Goal: Task Accomplishment & Management: Complete application form

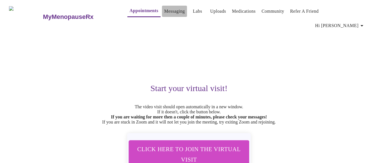
click at [164, 10] on link "Messaging" at bounding box center [174, 11] width 21 height 8
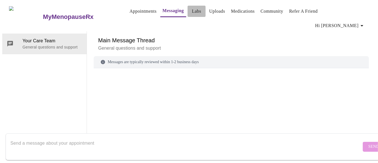
click at [192, 13] on link "Labs" at bounding box center [196, 11] width 9 height 8
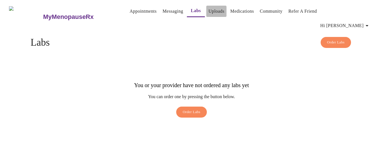
click at [209, 15] on link "Uploads" at bounding box center [217, 11] width 16 height 8
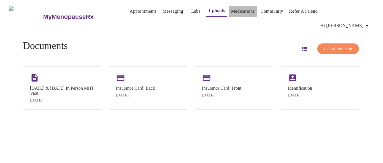
click at [243, 10] on link "Medications" at bounding box center [243, 11] width 24 height 8
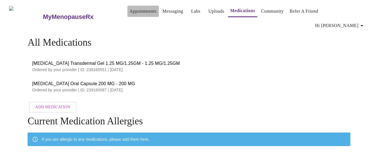
click at [140, 13] on link "Appointments" at bounding box center [143, 11] width 27 height 8
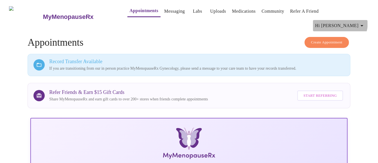
click at [361, 22] on icon "button" at bounding box center [361, 25] width 7 height 7
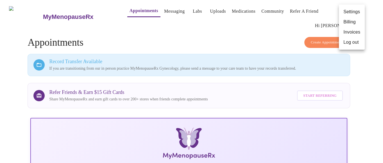
click at [259, 33] on div at bounding box center [191, 81] width 383 height 163
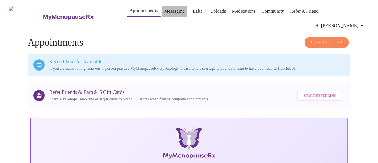
click at [164, 14] on link "Messaging" at bounding box center [174, 11] width 21 height 8
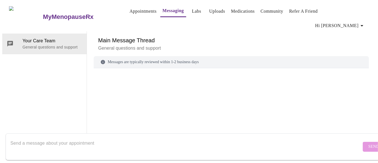
click at [73, 13] on h3 "MyMenopauseRx" at bounding box center [68, 16] width 51 height 7
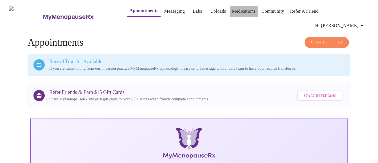
click at [235, 13] on link "Medications" at bounding box center [244, 11] width 24 height 8
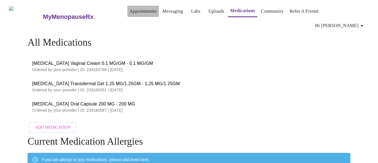
click at [130, 11] on link "Appointments" at bounding box center [143, 11] width 27 height 8
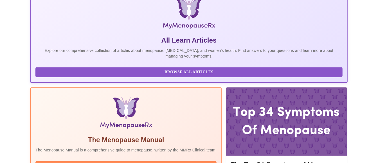
scroll to position [173, 0]
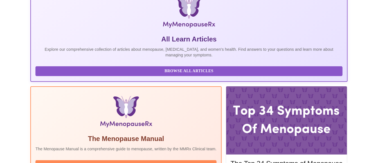
scroll to position [123, 0]
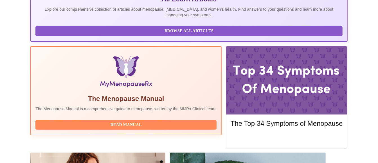
scroll to position [173, 0]
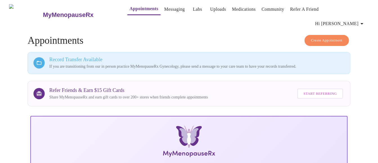
scroll to position [0, 0]
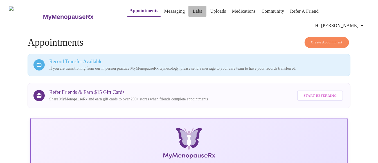
click at [193, 8] on link "Labs" at bounding box center [197, 11] width 9 height 8
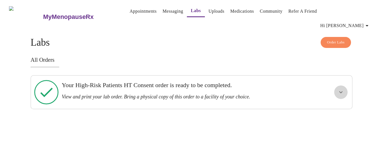
click at [341, 89] on icon "show more" at bounding box center [341, 92] width 7 height 7
click at [330, 109] on span "View Order" at bounding box center [327, 112] width 25 height 7
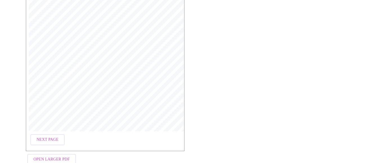
scroll to position [190, 0]
click at [54, 131] on span "Next Page" at bounding box center [48, 134] width 22 height 7
click at [58, 151] on span "Open Larger PDF" at bounding box center [51, 154] width 36 height 7
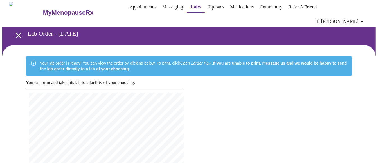
scroll to position [0, 0]
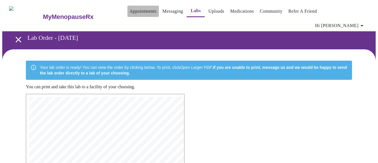
click at [138, 15] on link "Appointments" at bounding box center [143, 11] width 27 height 8
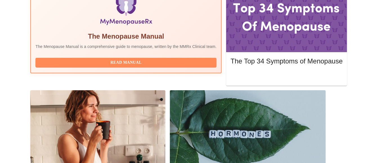
scroll to position [208, 0]
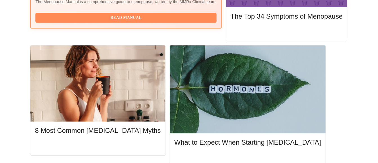
scroll to position [258, 0]
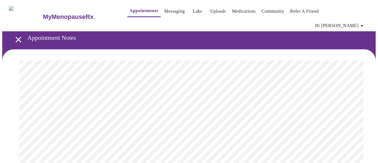
click at [169, 11] on link "Messaging" at bounding box center [174, 11] width 21 height 8
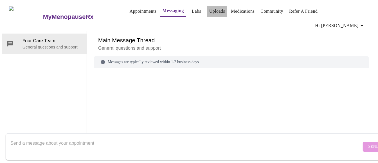
click at [209, 12] on link "Uploads" at bounding box center [217, 11] width 16 height 8
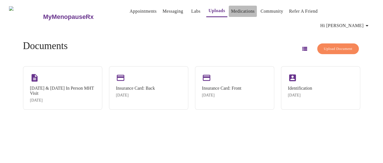
click at [231, 10] on link "Medications" at bounding box center [243, 11] width 24 height 8
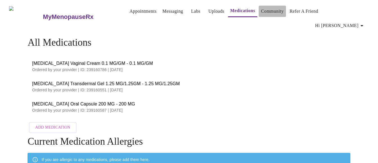
click at [270, 14] on link "Community" at bounding box center [272, 11] width 23 height 8
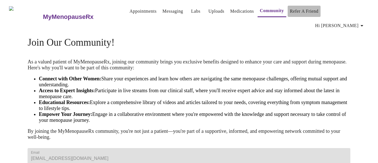
click at [292, 10] on link "Refer a Friend" at bounding box center [304, 11] width 29 height 8
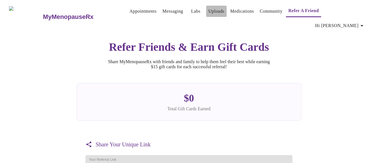
click at [213, 12] on link "Uploads" at bounding box center [216, 11] width 16 height 8
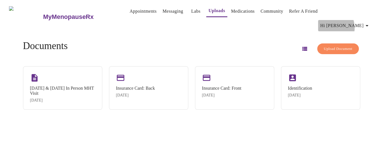
click at [349, 22] on span "Hi [PERSON_NAME]" at bounding box center [346, 26] width 50 height 8
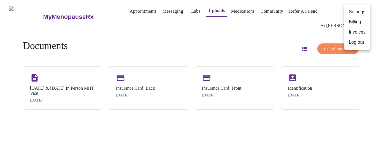
click at [221, 30] on div at bounding box center [191, 81] width 383 height 163
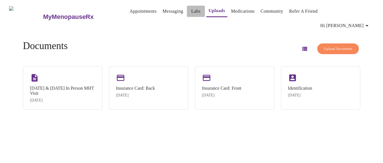
click at [191, 10] on link "Labs" at bounding box center [195, 11] width 9 height 8
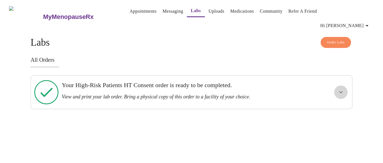
click at [341, 89] on icon "show more" at bounding box center [341, 92] width 7 height 7
click at [336, 109] on span "View Order" at bounding box center [327, 112] width 25 height 7
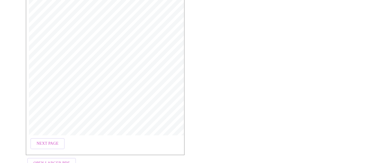
scroll to position [190, 0]
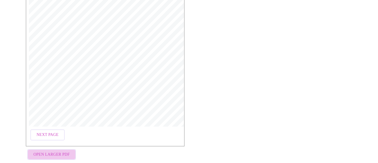
click at [61, 151] on span "Open Larger PDF" at bounding box center [51, 154] width 36 height 7
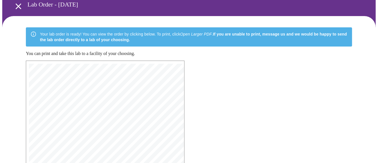
scroll to position [0, 0]
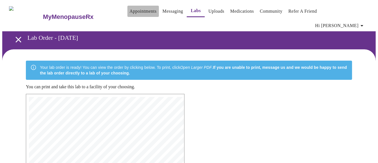
click at [130, 10] on link "Appointments" at bounding box center [143, 11] width 27 height 8
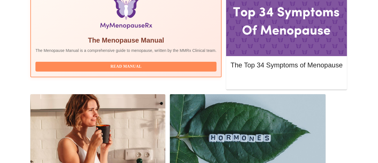
scroll to position [208, 0]
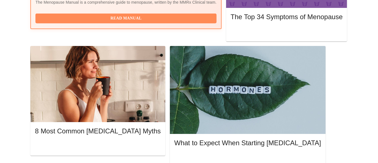
scroll to position [258, 0]
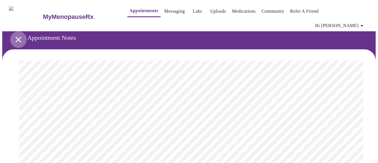
click at [17, 35] on icon "open drawer" at bounding box center [18, 40] width 10 height 10
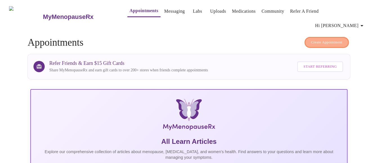
click at [325, 39] on span "Create Appointment" at bounding box center [326, 42] width 31 height 6
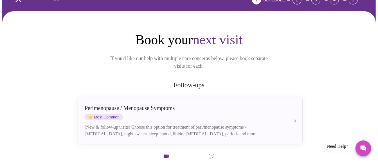
scroll to position [43, 0]
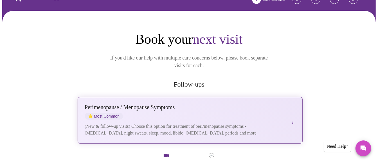
click at [267, 104] on div "[MEDICAL_DATA] / Menopause Symptoms ⭐ Most Common" at bounding box center [185, 111] width 200 height 15
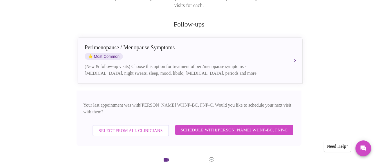
scroll to position [115, 0]
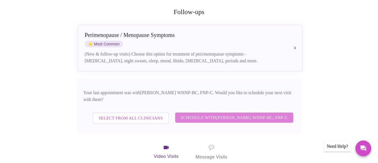
click at [213, 114] on span "Schedule with [PERSON_NAME] WHNP-BC, FNP-C" at bounding box center [234, 117] width 107 height 7
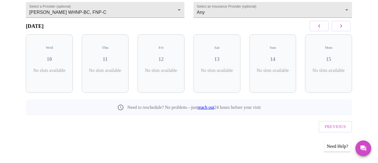
scroll to position [48, 0]
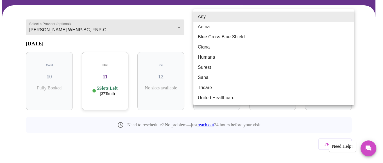
click at [337, 18] on body "MyMenopauseRx Appointments Messaging Labs Uploads Medications Community Refer a…" at bounding box center [191, 66] width 379 height 224
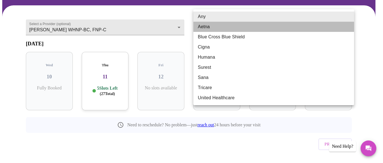
click at [277, 27] on li "Aetna" at bounding box center [273, 27] width 161 height 10
type input "Aetna"
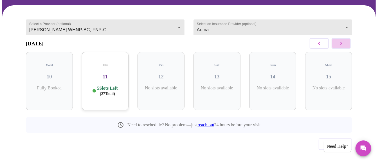
click at [343, 40] on icon "button" at bounding box center [341, 43] width 7 height 7
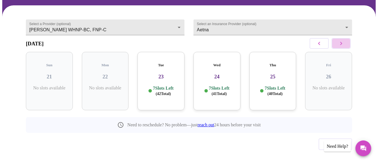
click at [343, 40] on icon "button" at bounding box center [341, 43] width 7 height 7
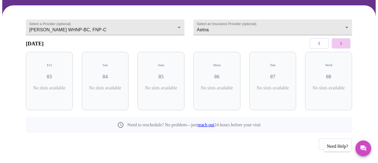
click at [343, 40] on icon "button" at bounding box center [341, 43] width 7 height 7
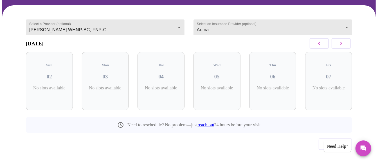
click at [343, 40] on icon "button" at bounding box center [341, 43] width 7 height 7
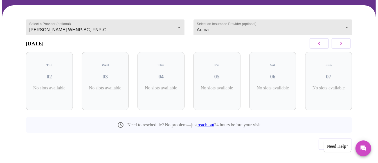
click at [343, 40] on icon "button" at bounding box center [341, 43] width 7 height 7
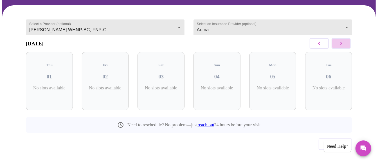
click at [343, 40] on icon "button" at bounding box center [341, 43] width 7 height 7
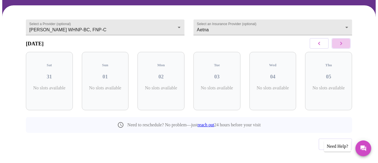
click at [343, 40] on icon "button" at bounding box center [341, 43] width 7 height 7
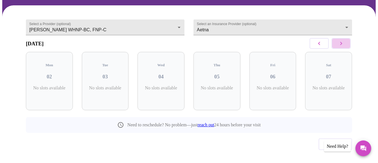
click at [343, 40] on icon "button" at bounding box center [341, 43] width 7 height 7
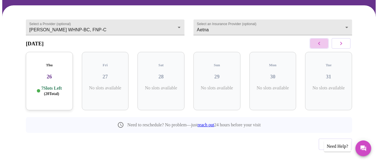
click at [321, 40] on icon "button" at bounding box center [319, 43] width 7 height 7
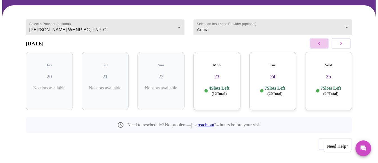
click at [321, 40] on icon "button" at bounding box center [319, 43] width 7 height 7
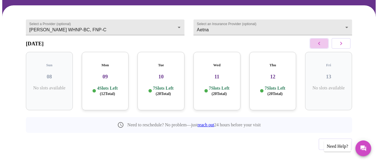
click at [321, 40] on icon "button" at bounding box center [319, 43] width 7 height 7
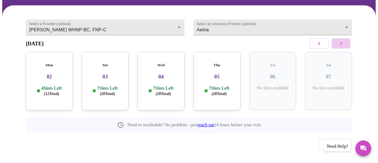
click at [342, 40] on icon "button" at bounding box center [341, 43] width 7 height 7
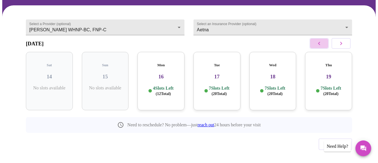
click at [321, 41] on icon "button" at bounding box center [319, 43] width 7 height 7
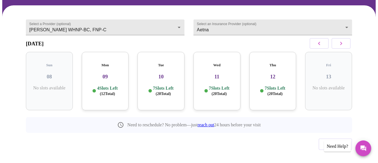
click at [282, 73] on h3 "12" at bounding box center [273, 76] width 38 height 6
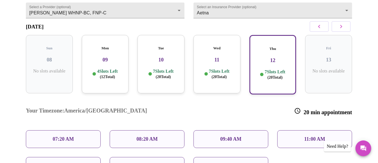
scroll to position [65, 0]
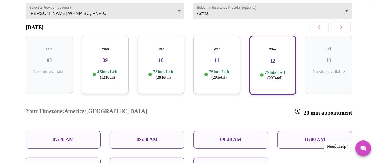
click at [229, 57] on h3 "11" at bounding box center [217, 60] width 38 height 6
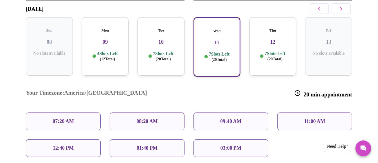
scroll to position [79, 0]
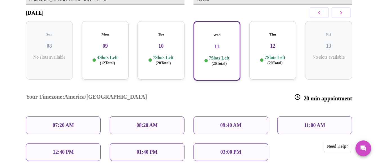
click at [180, 48] on div "Tue 10 7 Slots Left ( 20 Total)" at bounding box center [160, 50] width 47 height 58
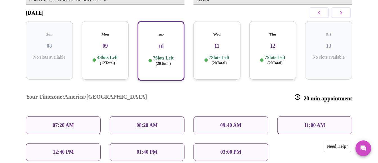
click at [113, 40] on div "Mon 09 4 Slots Left ( 12 Total)" at bounding box center [105, 50] width 47 height 58
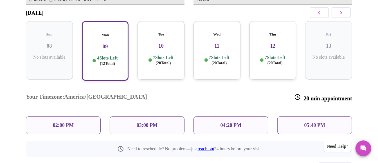
click at [293, 116] on div "05:40 PM" at bounding box center [314, 125] width 75 height 18
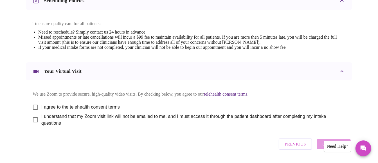
scroll to position [246, 0]
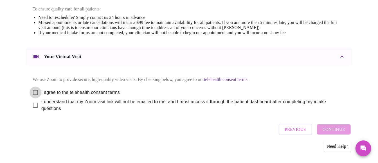
click at [35, 87] on input "I agree to the telehealth consent terms" at bounding box center [36, 92] width 12 height 12
checkbox input "true"
click at [34, 103] on input "I understand that my Zoom visit link will not be emailed to me, and I must acce…" at bounding box center [36, 105] width 12 height 12
checkbox input "true"
click at [340, 129] on span "Continue" at bounding box center [333, 128] width 22 height 7
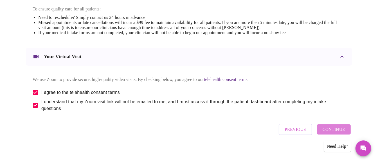
scroll to position [76, 0]
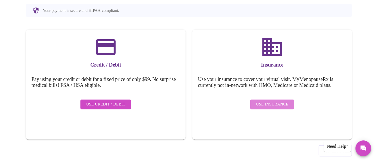
click at [288, 101] on span "Use Insurance" at bounding box center [272, 104] width 32 height 7
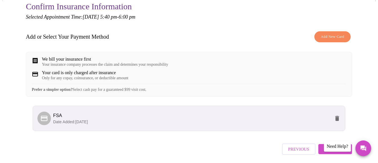
scroll to position [81, 0]
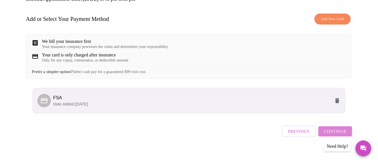
click at [342, 127] on span "Continue" at bounding box center [335, 130] width 22 height 7
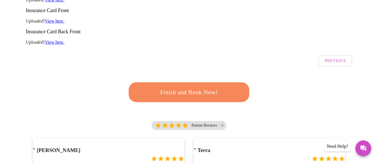
scroll to position [143, 0]
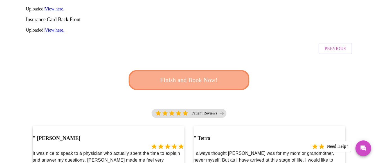
click at [212, 75] on span "Finish and Book Now!" at bounding box center [189, 80] width 104 height 10
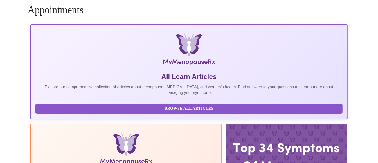
scroll to position [143, 0]
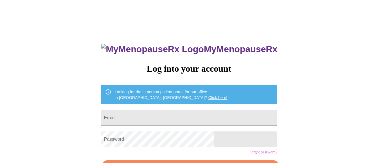
scroll to position [37, 0]
